Goal: Check status

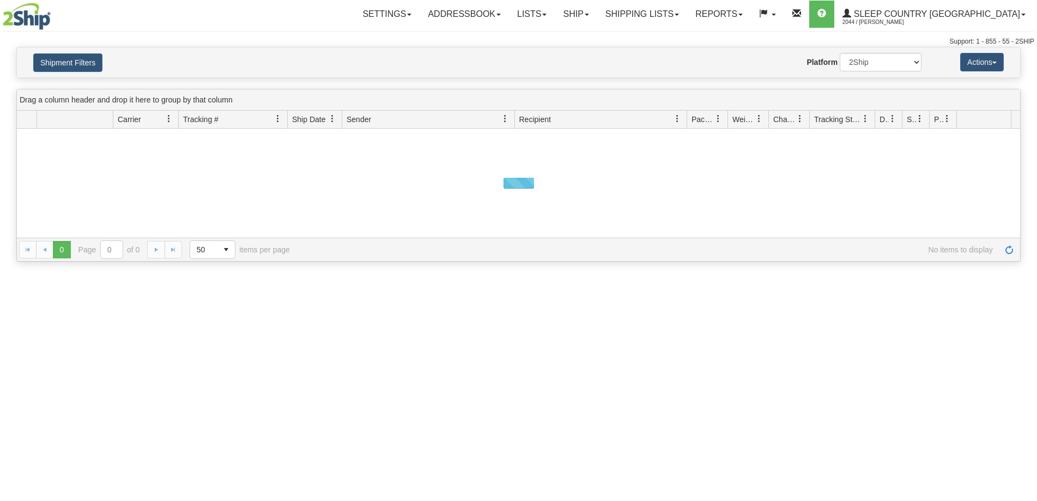
click at [83, 64] on button "Shipment Filters" at bounding box center [67, 62] width 69 height 19
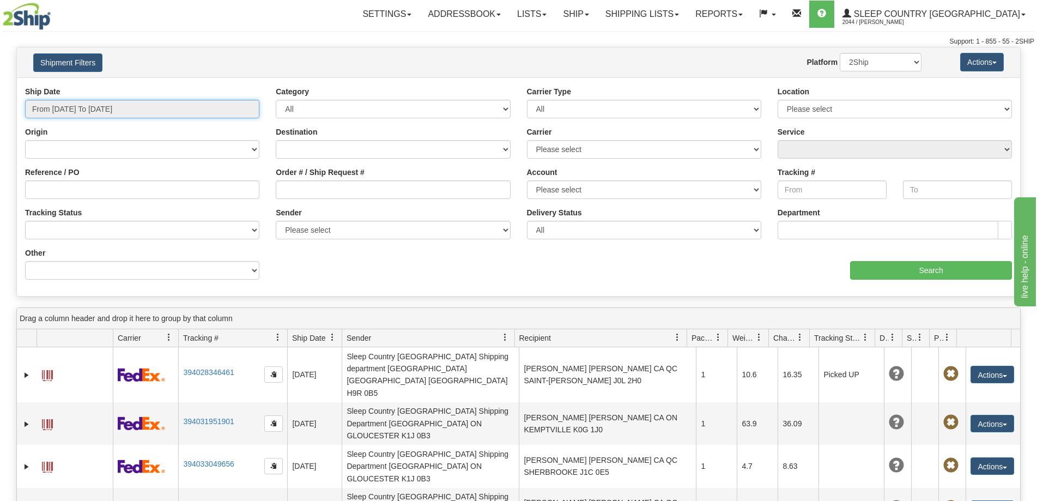
click at [95, 107] on input "From [DATE] To [DATE]" at bounding box center [142, 109] width 234 height 19
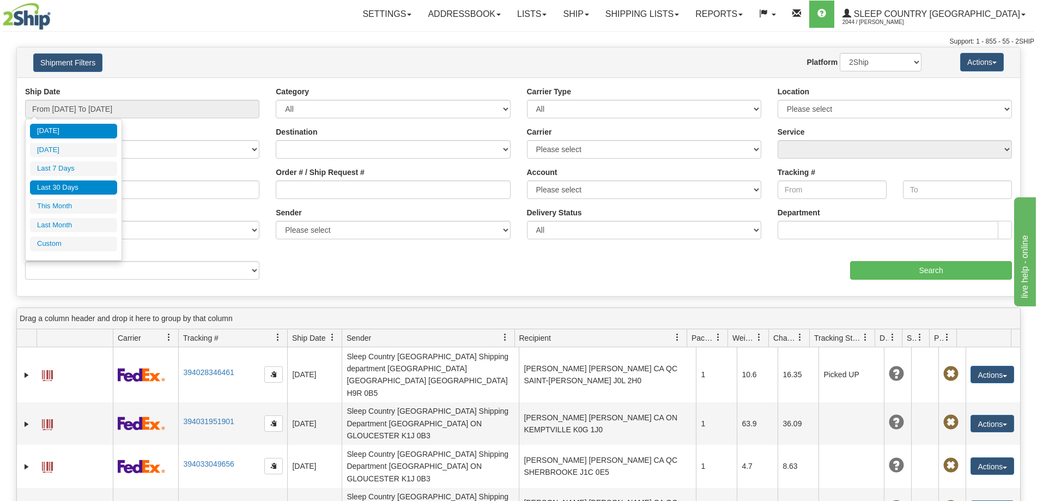
click at [89, 182] on li "Last 30 Days" at bounding box center [73, 187] width 87 height 15
type input "From [DATE] To [DATE]"
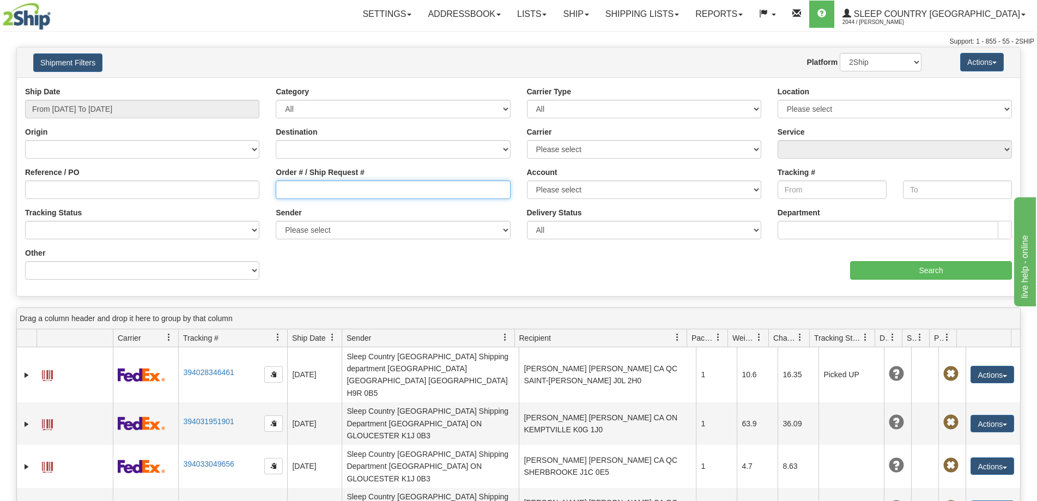
click at [325, 192] on input "Order # / Ship Request #" at bounding box center [393, 189] width 234 height 19
paste input "9000I157492"
type input "9000I157492"
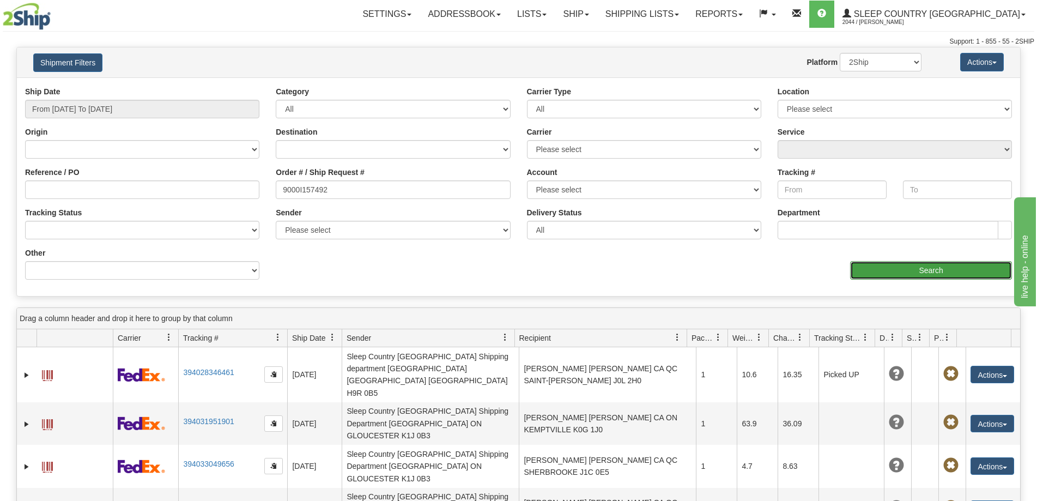
click at [863, 270] on input "Search" at bounding box center [931, 270] width 162 height 19
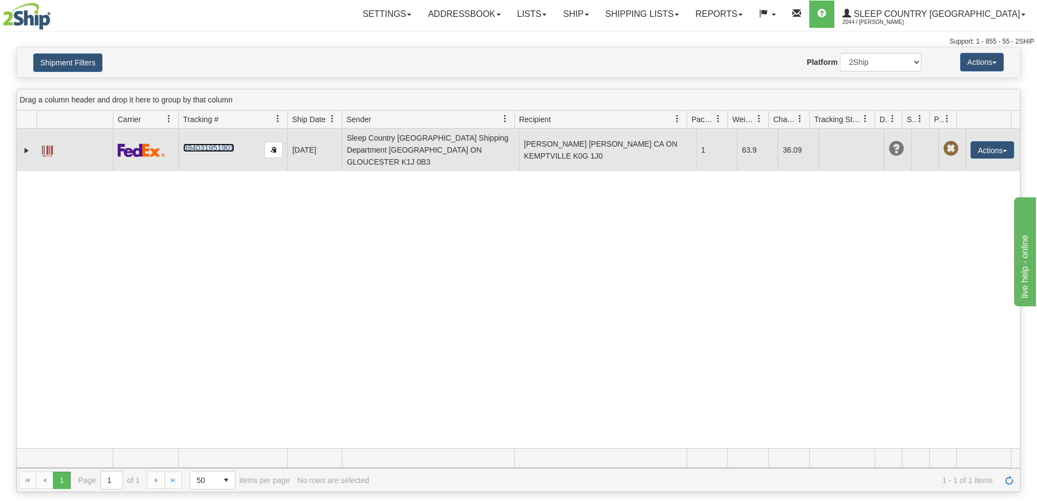
click at [210, 143] on link "394031951901" at bounding box center [208, 147] width 51 height 9
